Goal: Information Seeking & Learning: Learn about a topic

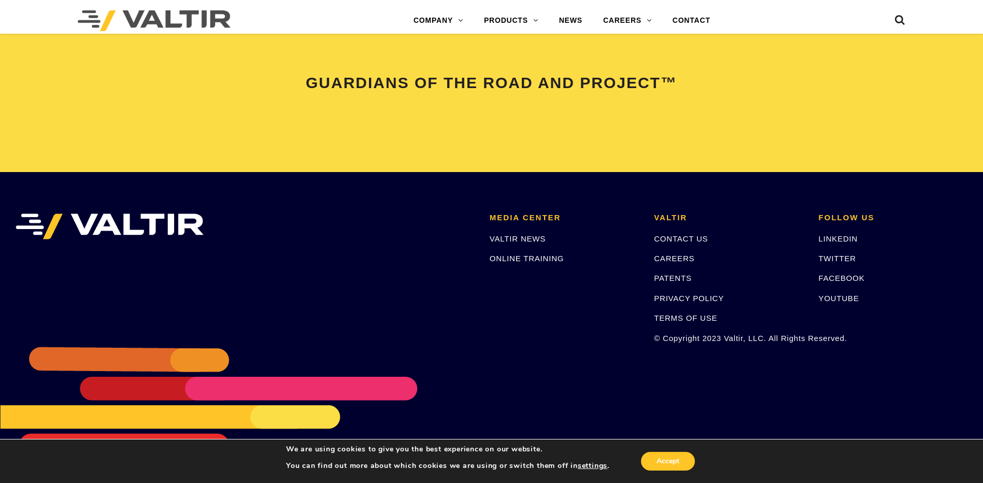
scroll to position [1969, 0]
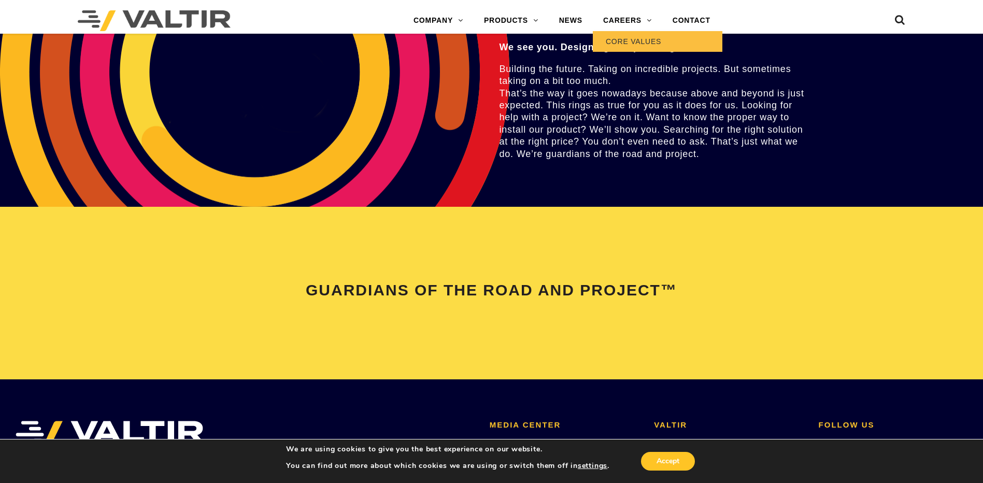
click at [644, 40] on link "CORE VALUES" at bounding box center [658, 41] width 130 height 21
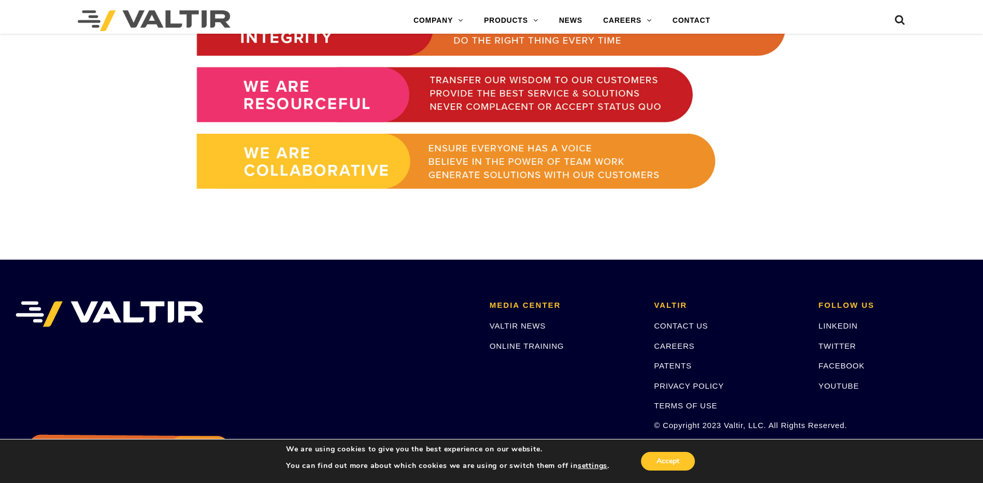
scroll to position [570, 0]
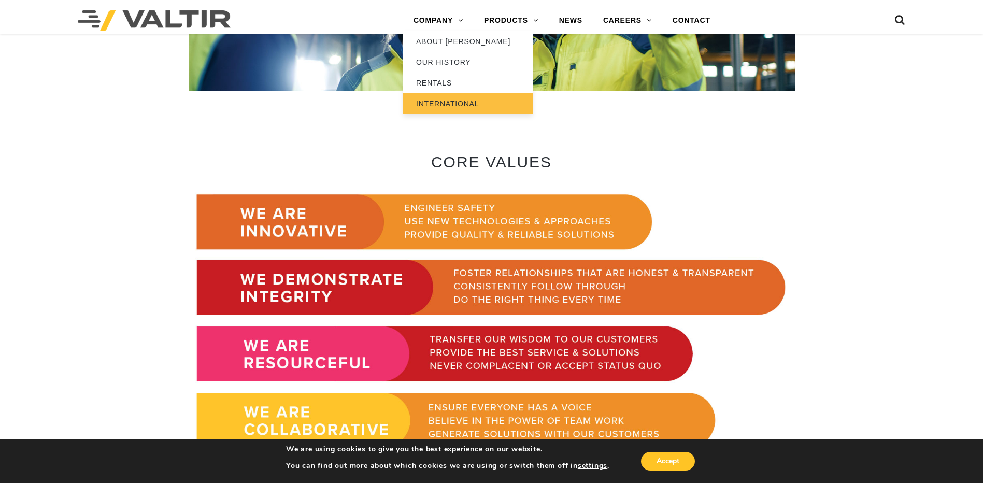
click at [442, 100] on link "INTERNATIONAL" at bounding box center [468, 103] width 130 height 21
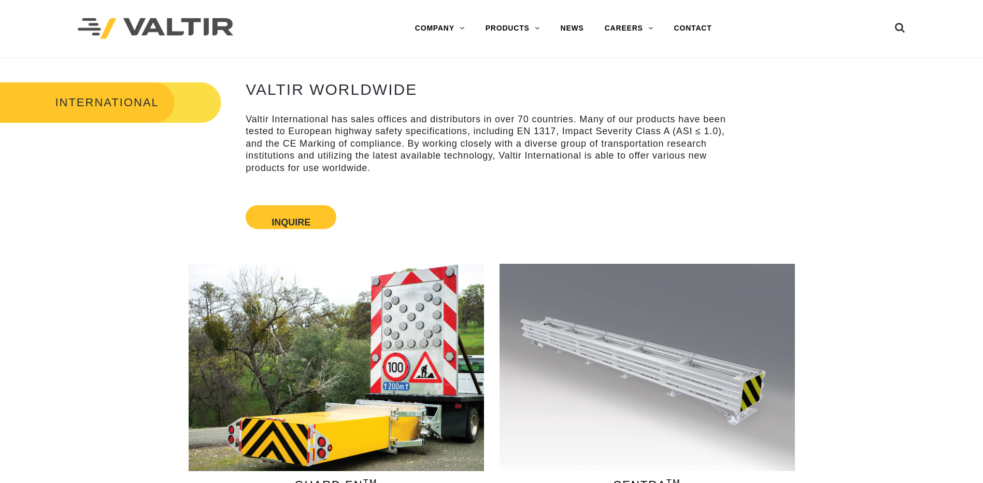
click at [462, 29] on link "COMPANY" at bounding box center [440, 28] width 70 height 21
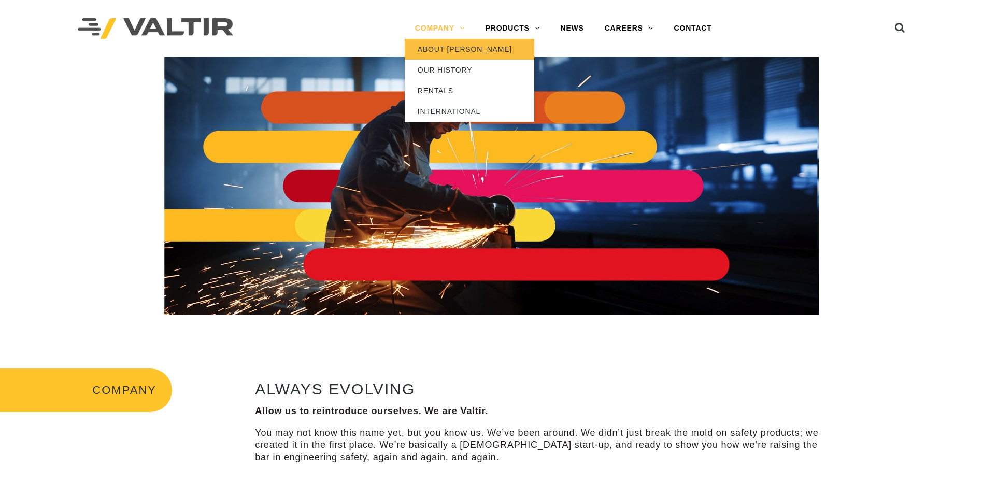
click at [457, 47] on link "ABOUT [PERSON_NAME]" at bounding box center [470, 49] width 130 height 21
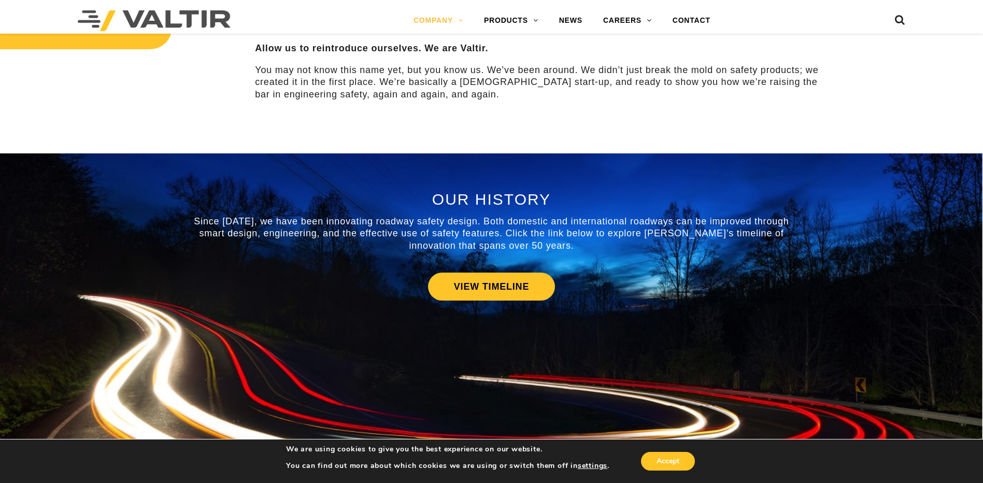
scroll to position [415, 0]
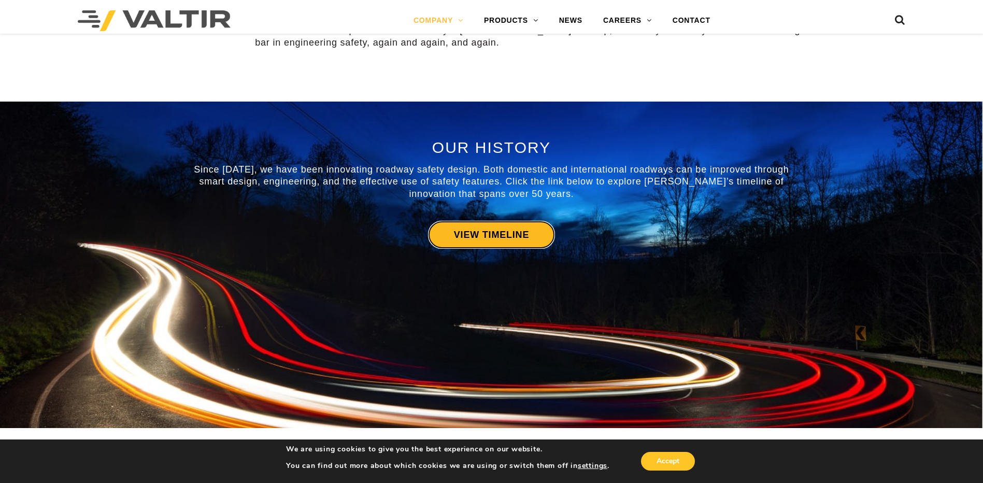
click at [520, 245] on link "VIEW TIMELINE" at bounding box center [491, 235] width 127 height 28
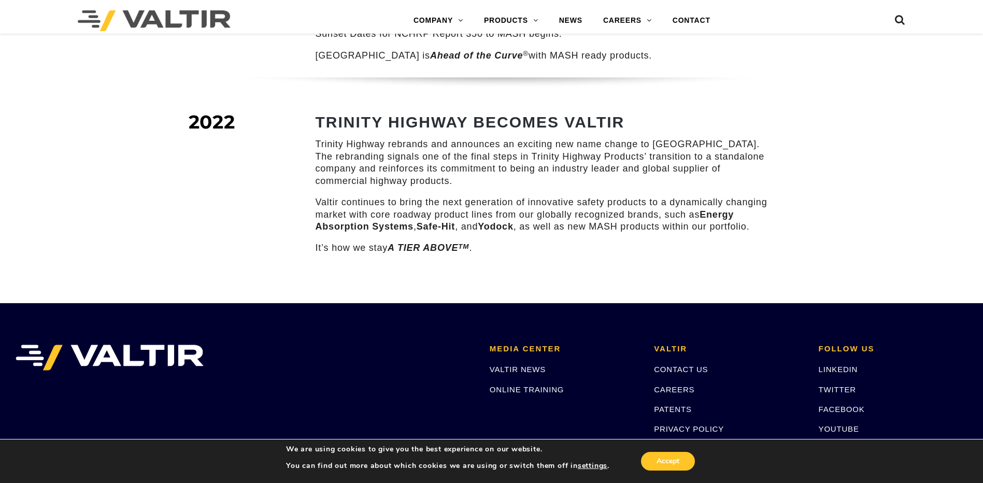
scroll to position [1503, 0]
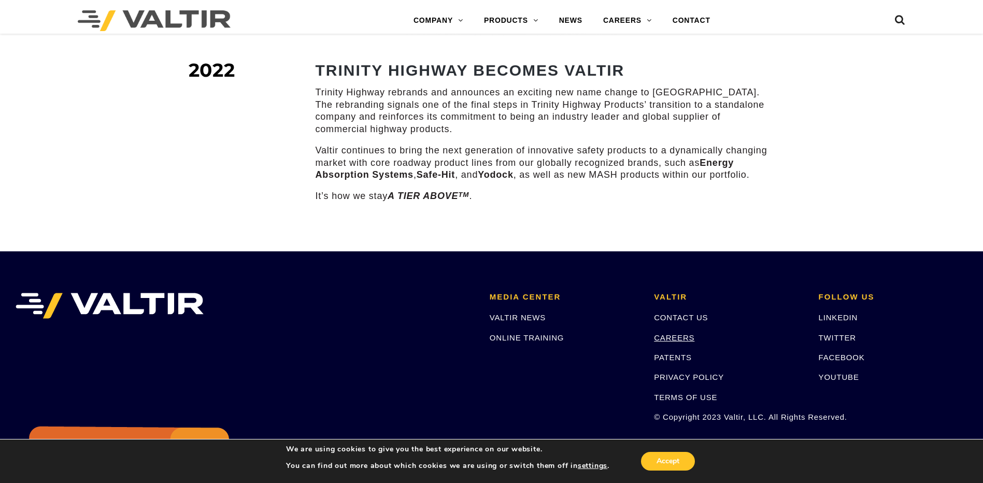
click at [663, 333] on link "CAREERS" at bounding box center [674, 337] width 40 height 9
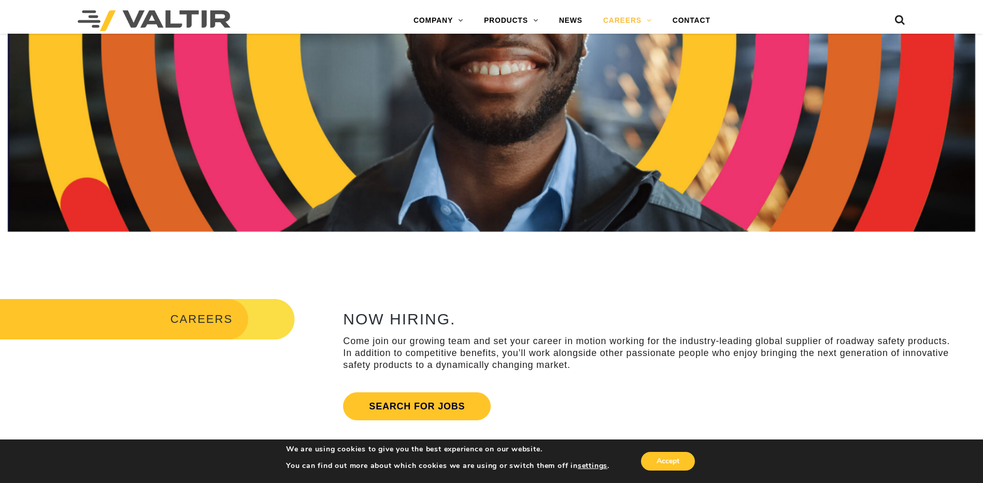
scroll to position [311, 0]
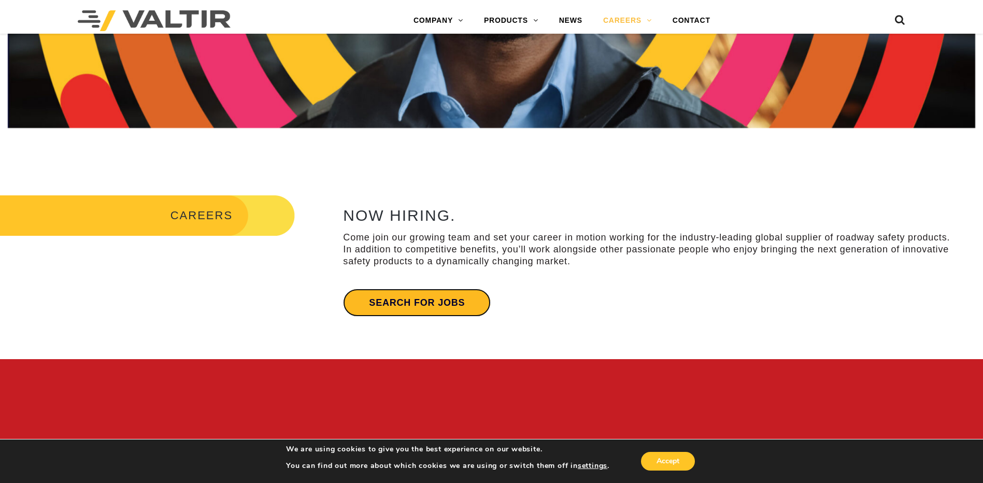
click at [423, 303] on link "Search for jobs" at bounding box center [417, 303] width 148 height 28
